Goal: Information Seeking & Learning: Learn about a topic

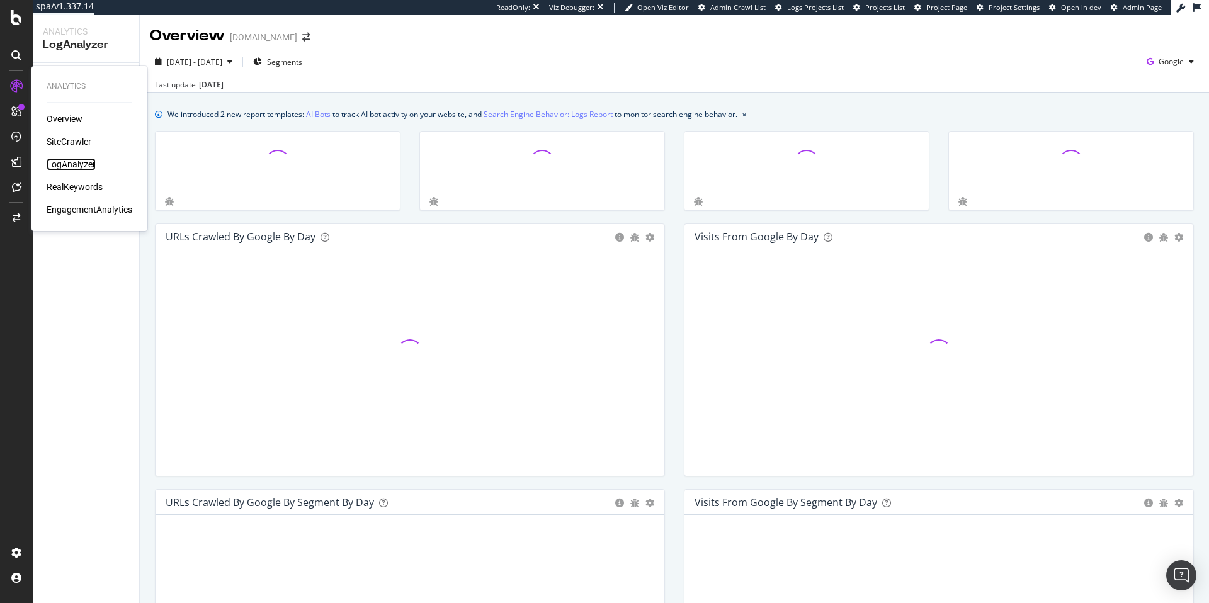
click at [74, 159] on div "LogAnalyzer" at bounding box center [71, 164] width 49 height 13
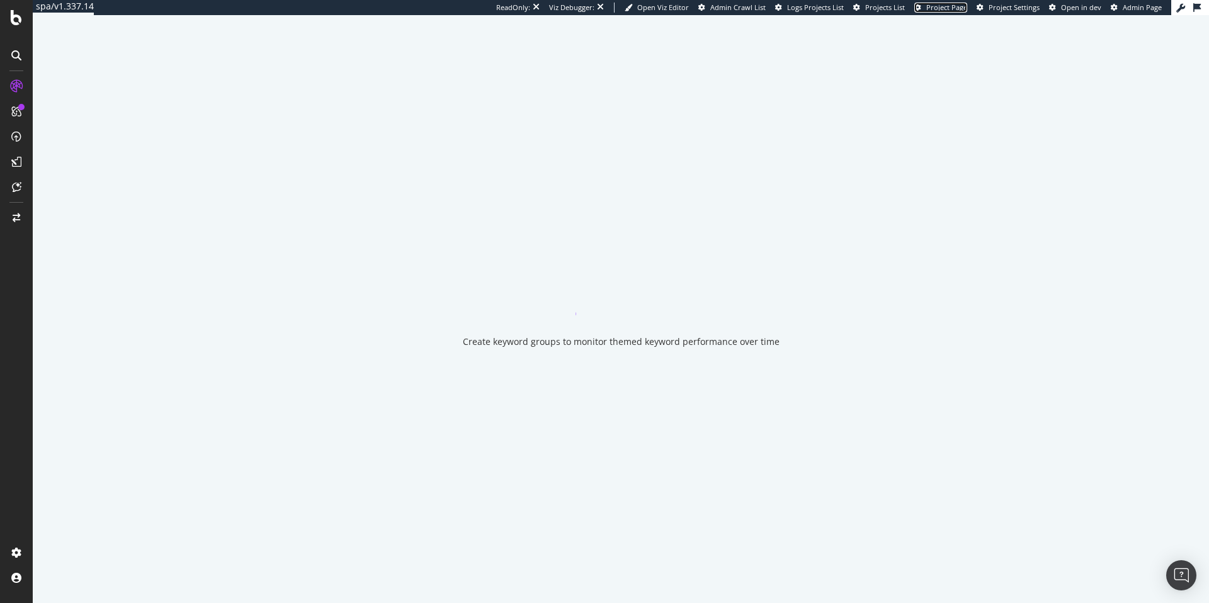
click at [932, 9] on span "Project Page" at bounding box center [946, 7] width 41 height 9
click at [948, 13] on div "ReadOnly: Viz Debugger: Open Viz Editor Admin Crawl List Logs Projects List Pro…" at bounding box center [833, 7] width 675 height 15
click at [950, 10] on span "Project Page" at bounding box center [946, 7] width 41 height 9
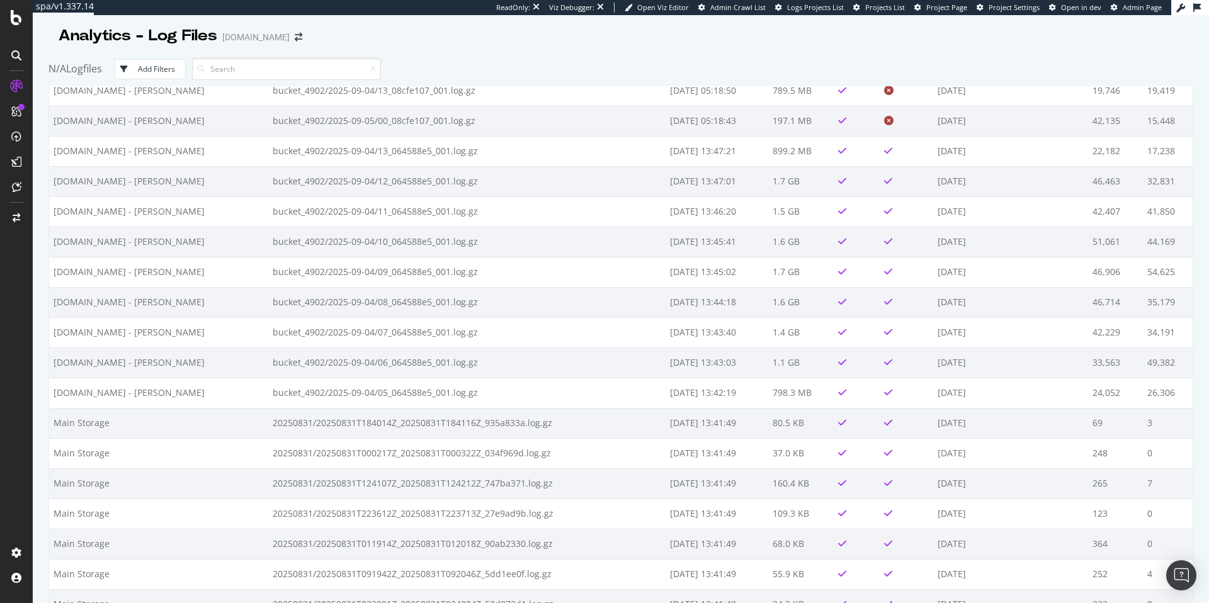
scroll to position [390, 0]
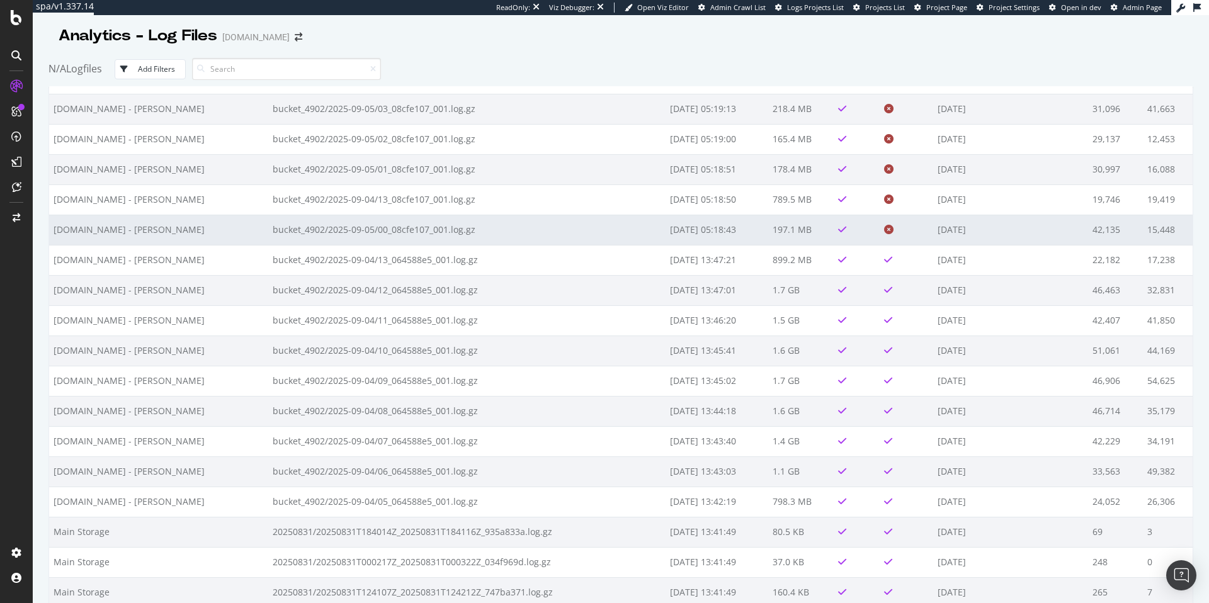
click at [887, 227] on td at bounding box center [906, 230] width 54 height 30
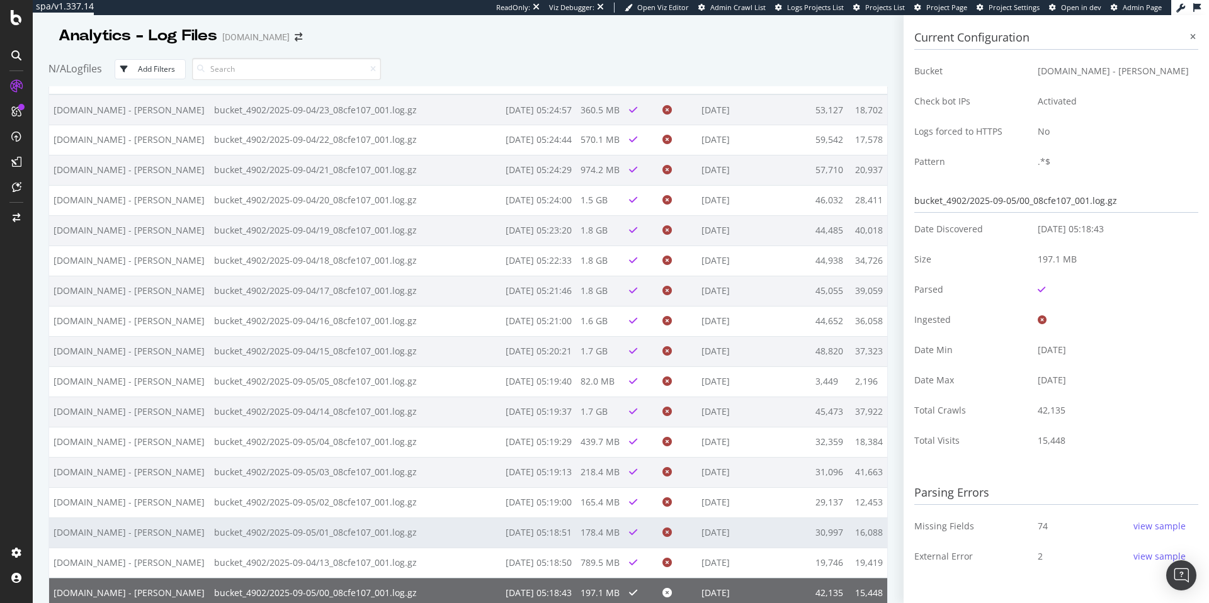
scroll to position [0, 0]
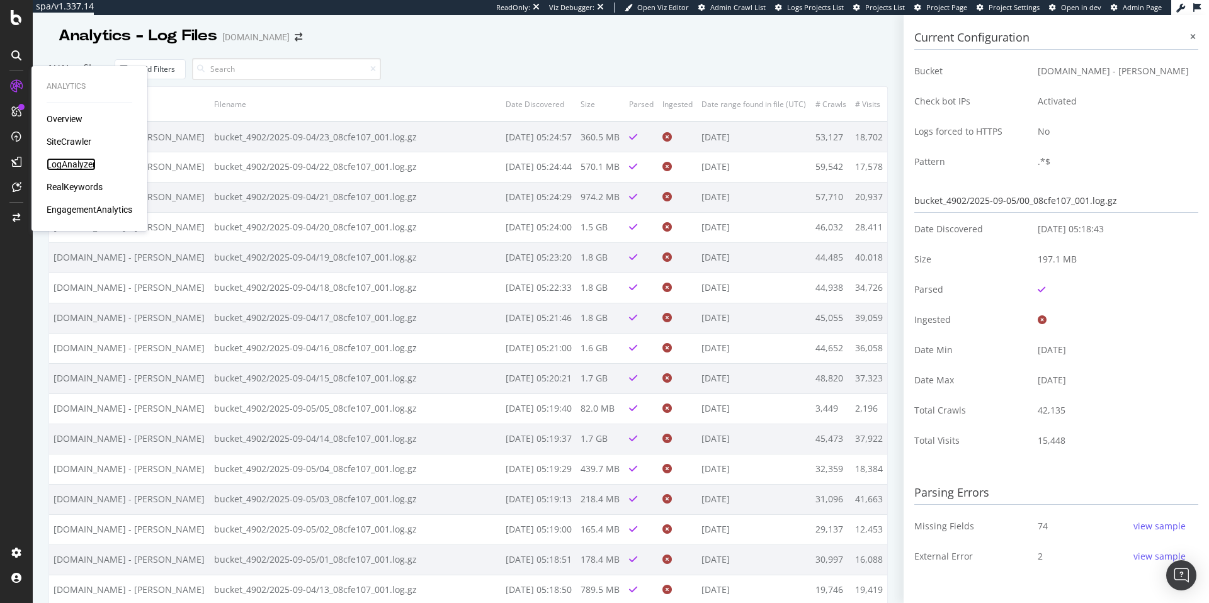
click at [78, 159] on div "LogAnalyzer" at bounding box center [71, 164] width 49 height 13
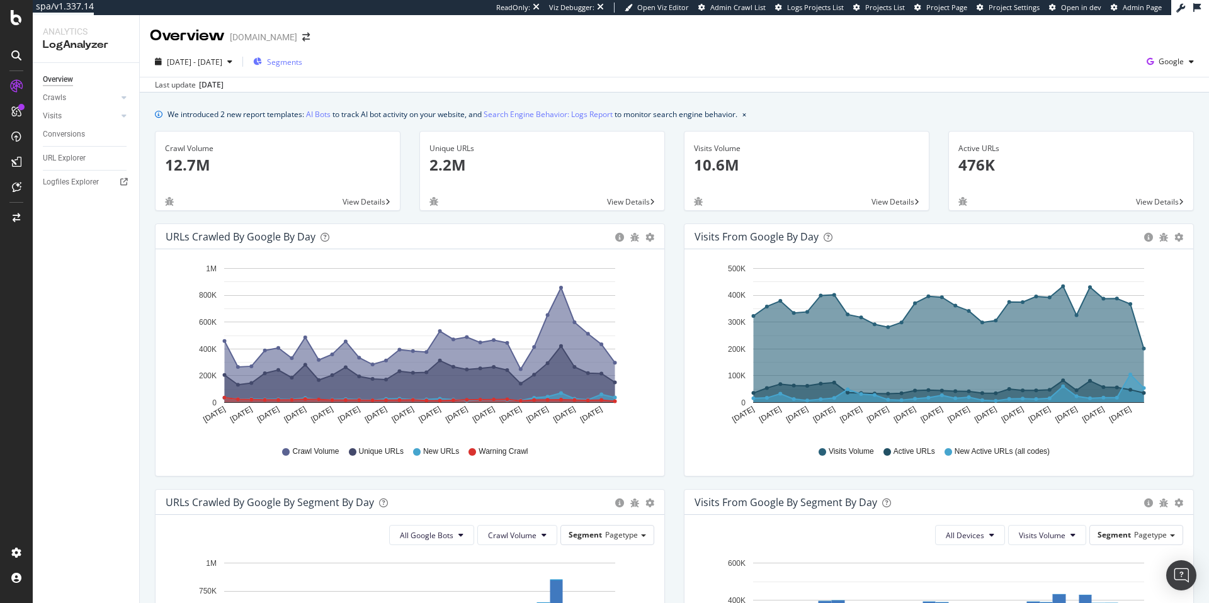
click at [302, 65] on span "Segments" at bounding box center [284, 62] width 35 height 11
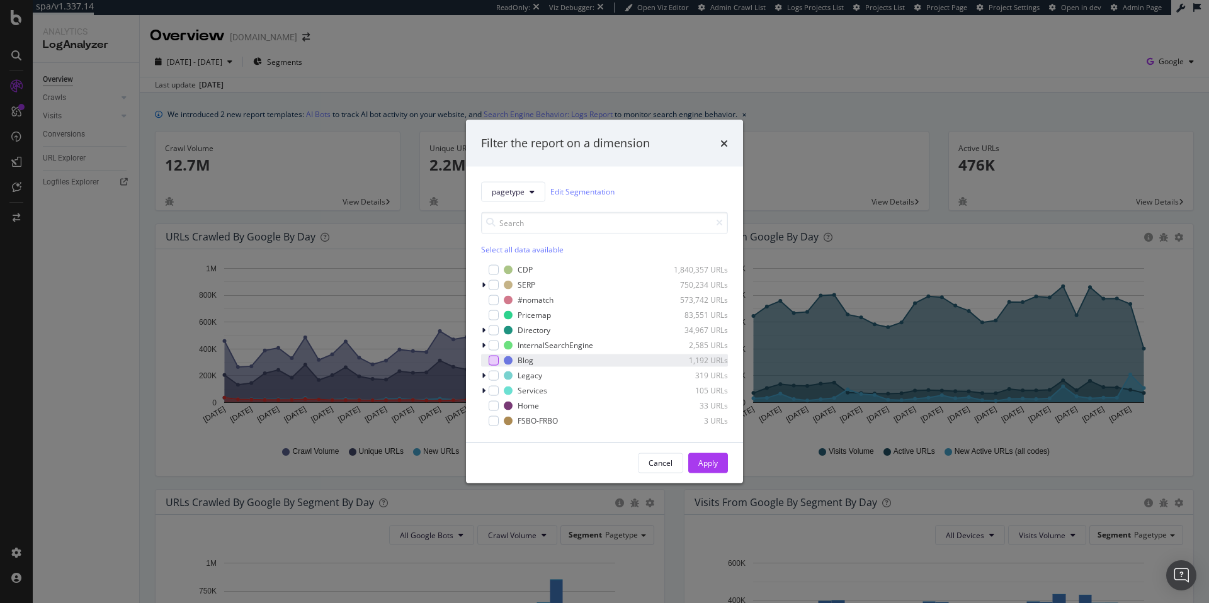
click at [497, 362] on div "modal" at bounding box center [493, 360] width 10 height 10
click at [718, 469] on button "Apply" at bounding box center [708, 463] width 40 height 20
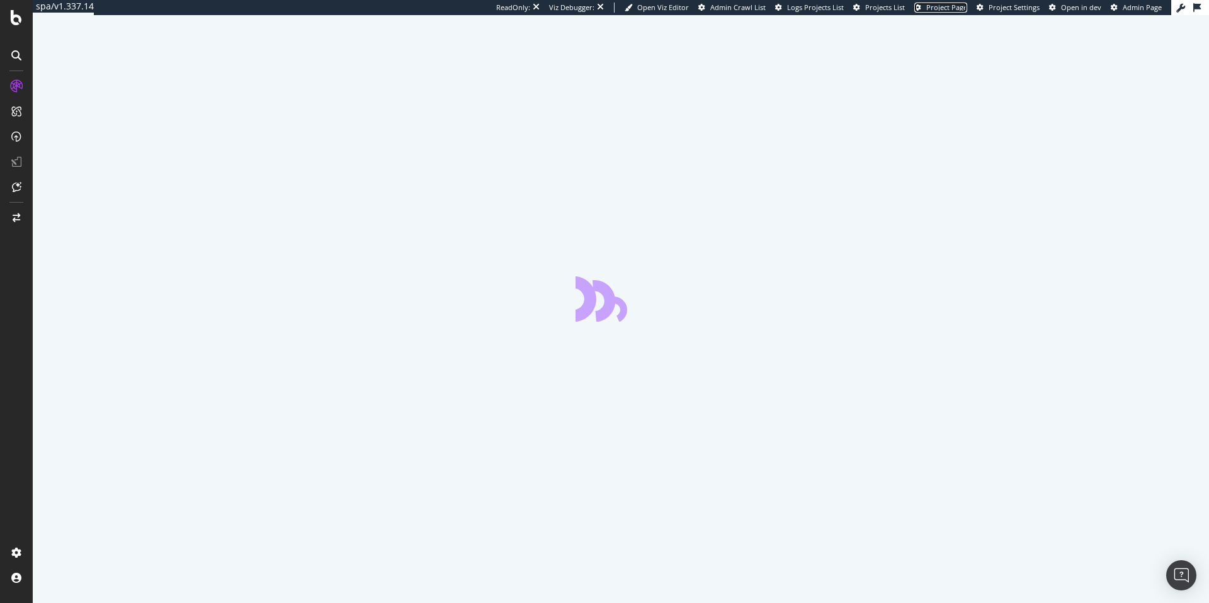
click at [962, 8] on span "Project Page" at bounding box center [946, 7] width 41 height 9
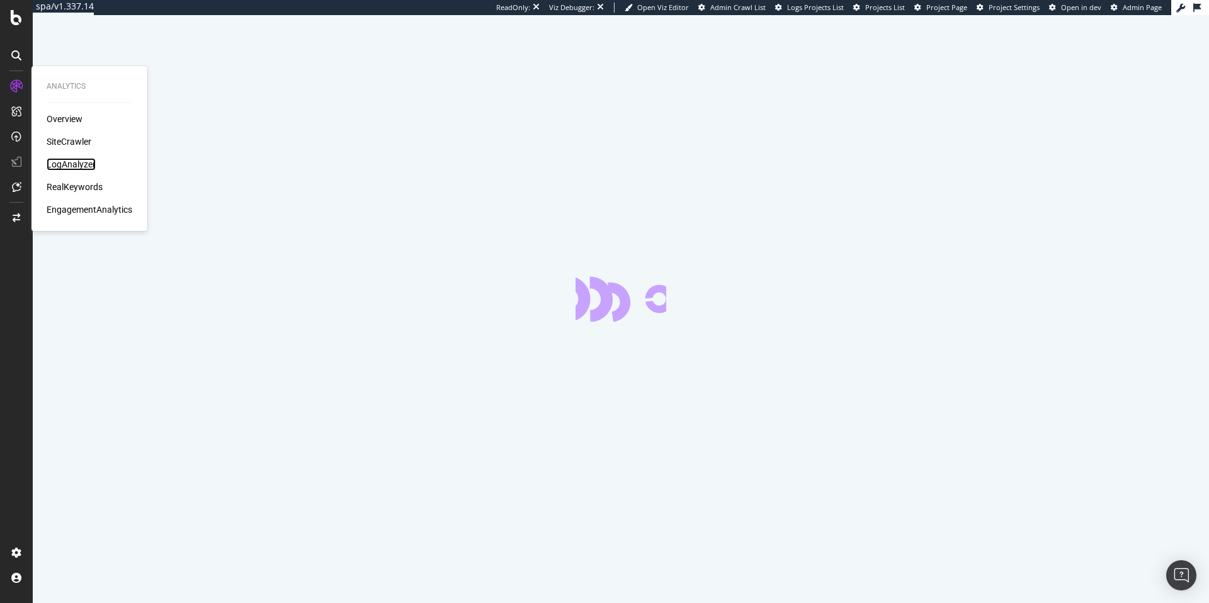
click at [83, 162] on div "LogAnalyzer" at bounding box center [71, 164] width 49 height 13
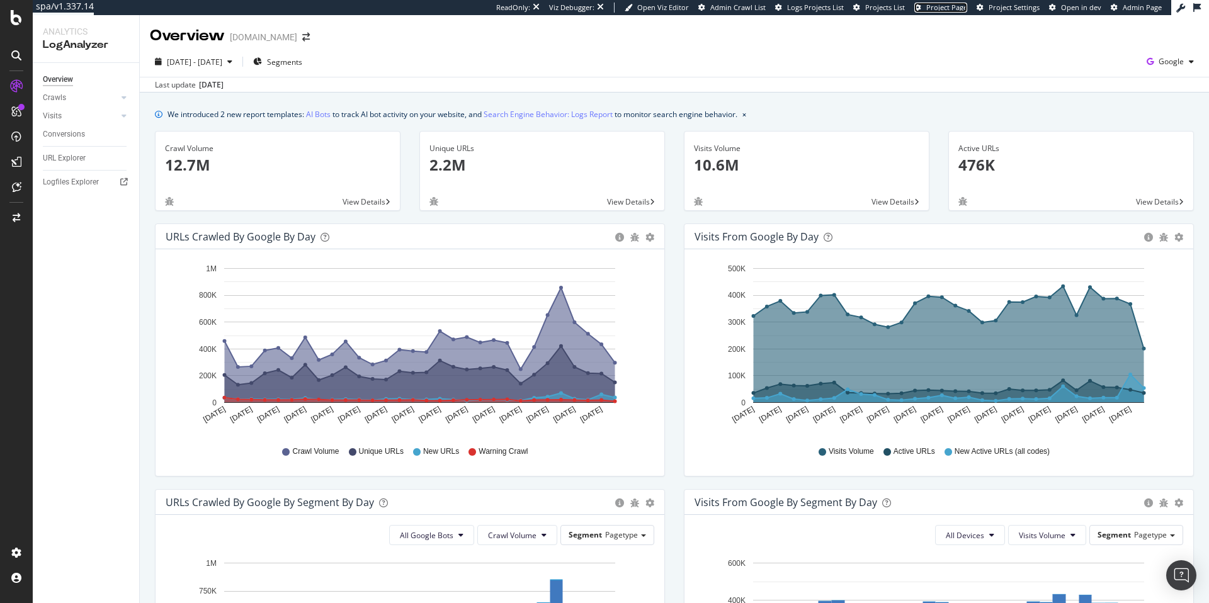
click at [938, 9] on span "Project Page" at bounding box center [946, 7] width 41 height 9
click at [91, 181] on div "Logfiles Explorer" at bounding box center [71, 182] width 56 height 13
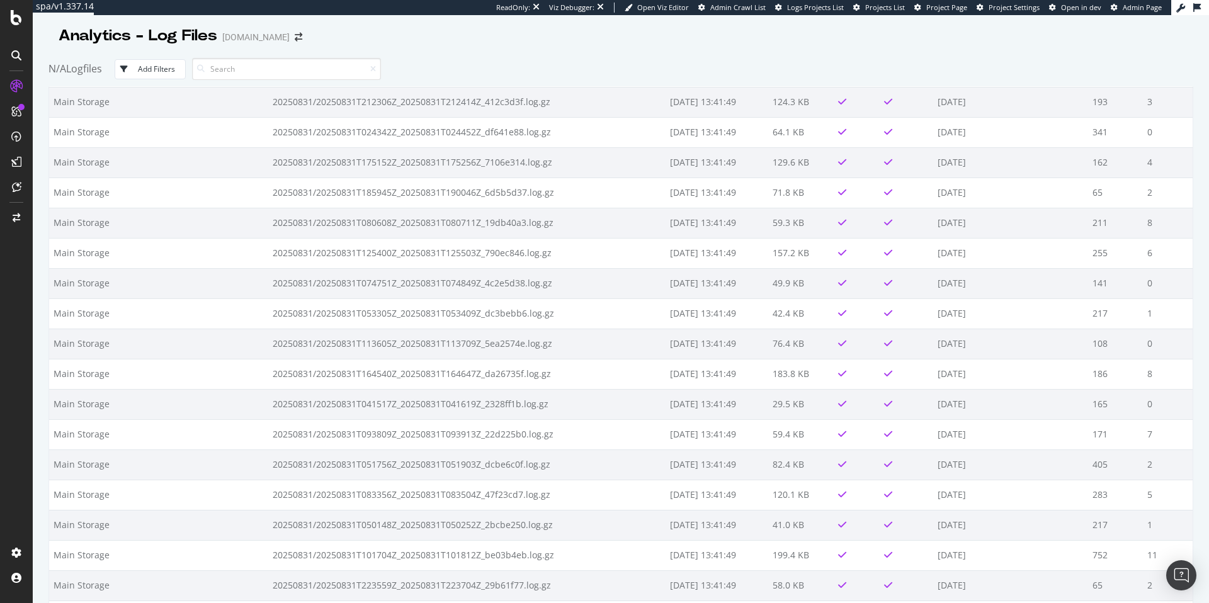
scroll to position [2530, 0]
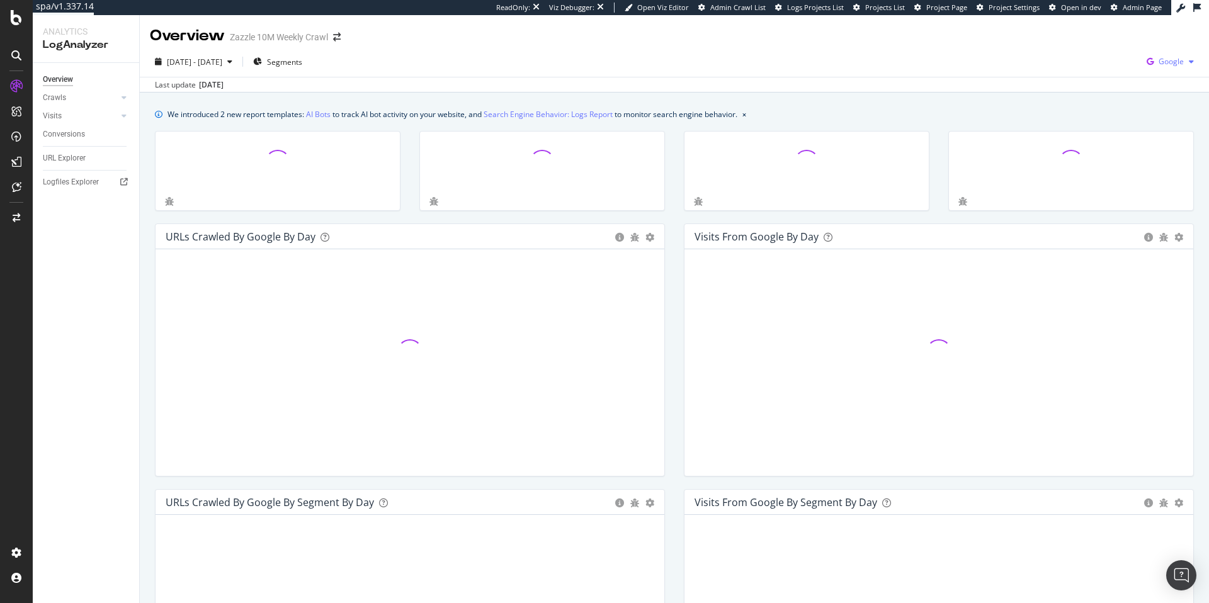
click at [1156, 61] on icon "button" at bounding box center [1149, 62] width 17 height 18
click at [1108, 94] on span "Other AI Bots" at bounding box center [1108, 96] width 47 height 11
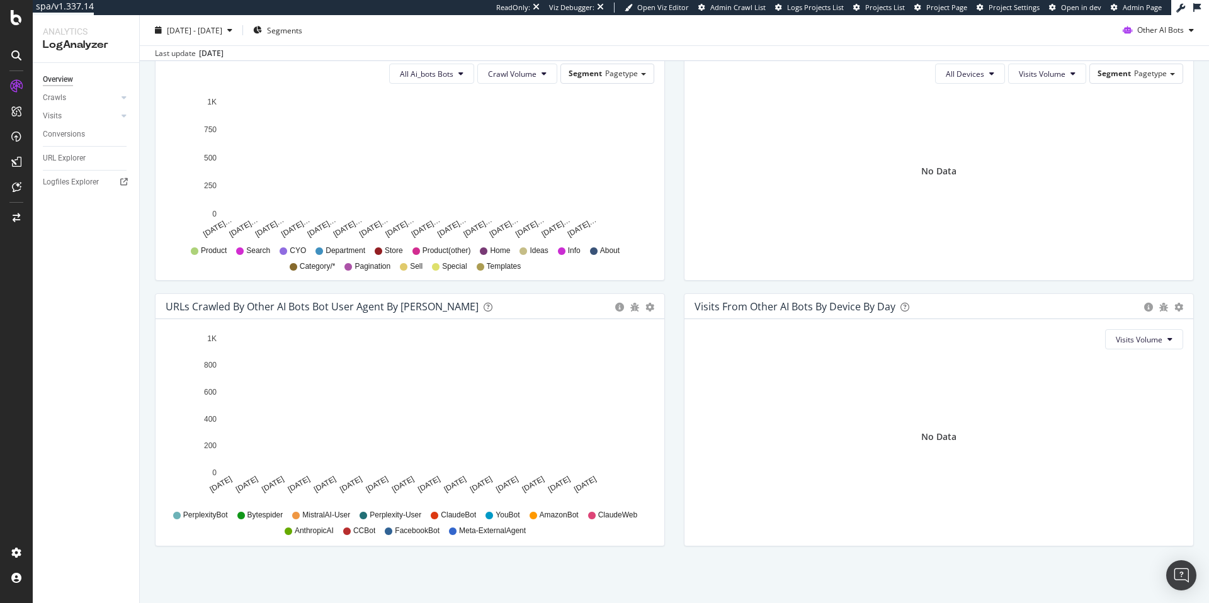
scroll to position [461, 0]
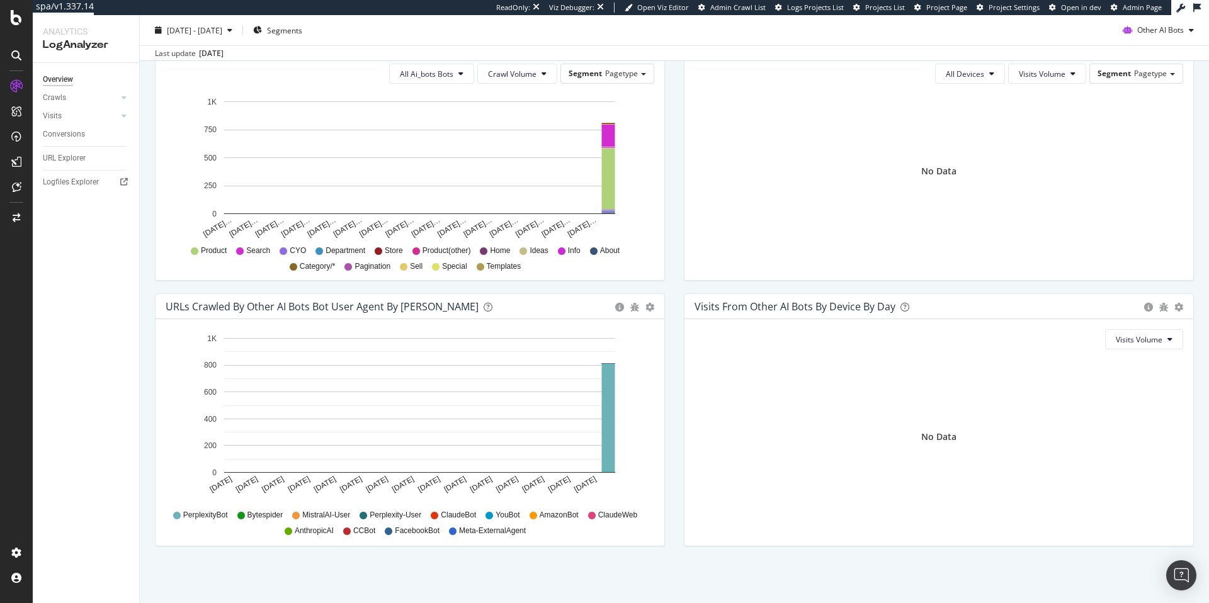
click at [515, 559] on div "We introduced 2 new report templates: AI Bots to track AI bot activity on your …" at bounding box center [674, 117] width 1069 height 972
